Goal: Transaction & Acquisition: Purchase product/service

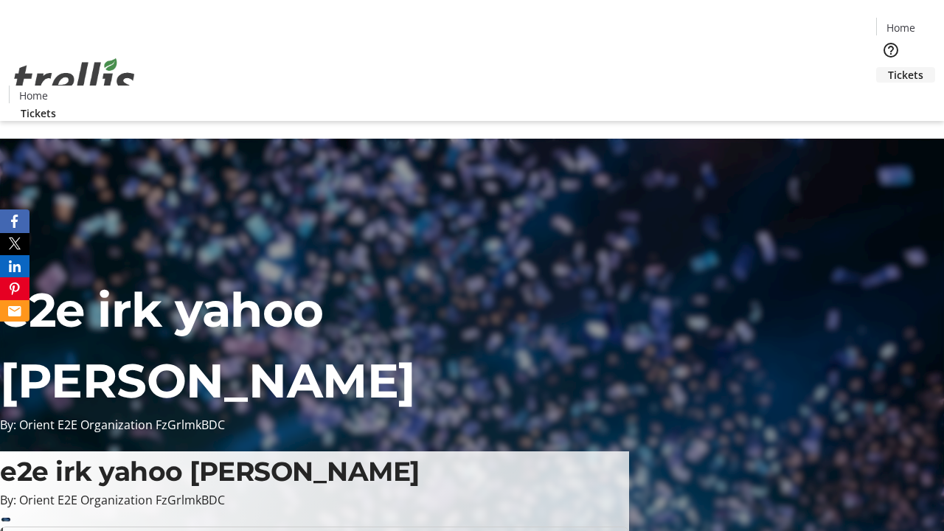
click at [888, 67] on span "Tickets" at bounding box center [905, 74] width 35 height 15
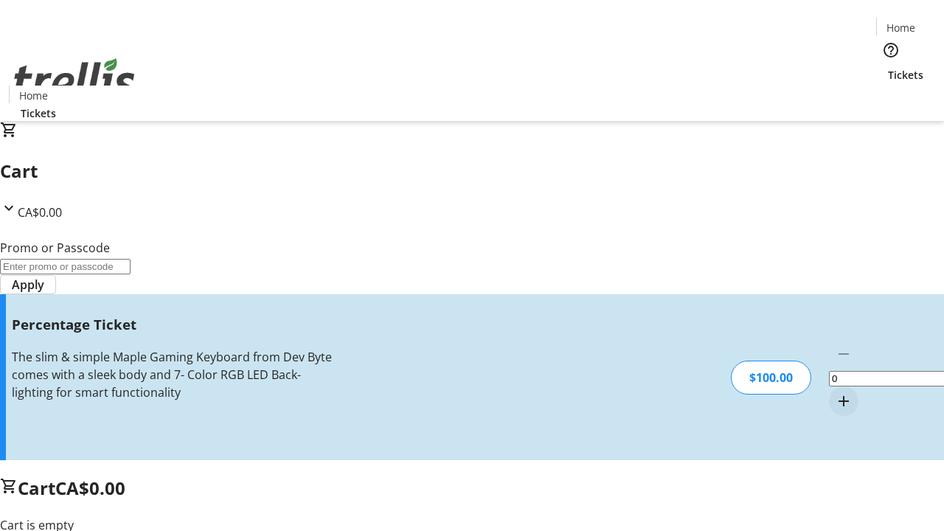
click at [835, 392] on mat-icon "Increment by one" at bounding box center [844, 401] width 18 height 18
type input "1"
type input "BAR"
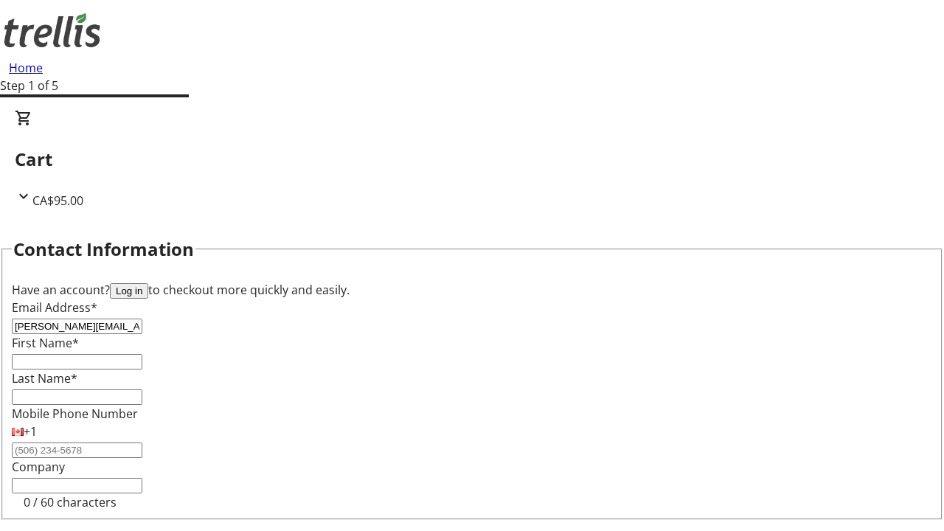
type input "[PERSON_NAME][EMAIL_ADDRESS][DOMAIN_NAME]"
type input "[PERSON_NAME]"
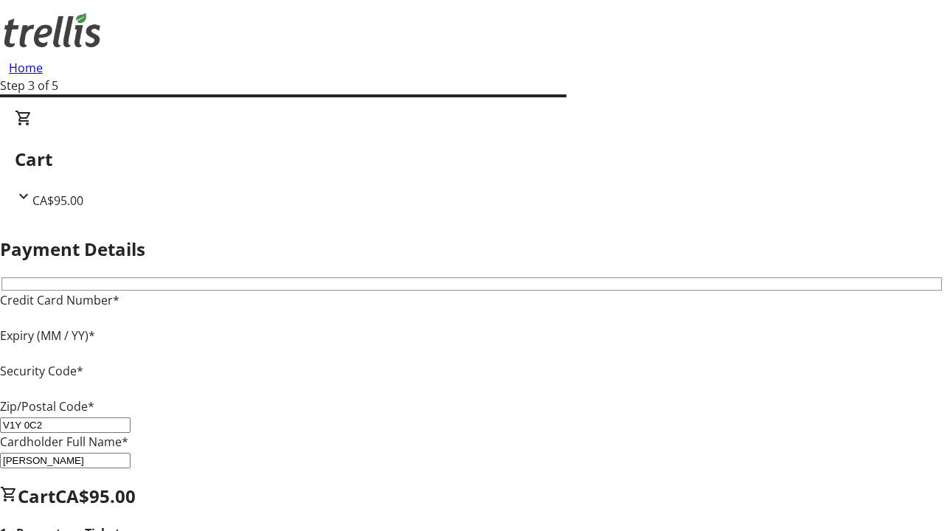
type input "V1Y 0C2"
